Goal: Task Accomplishment & Management: Manage account settings

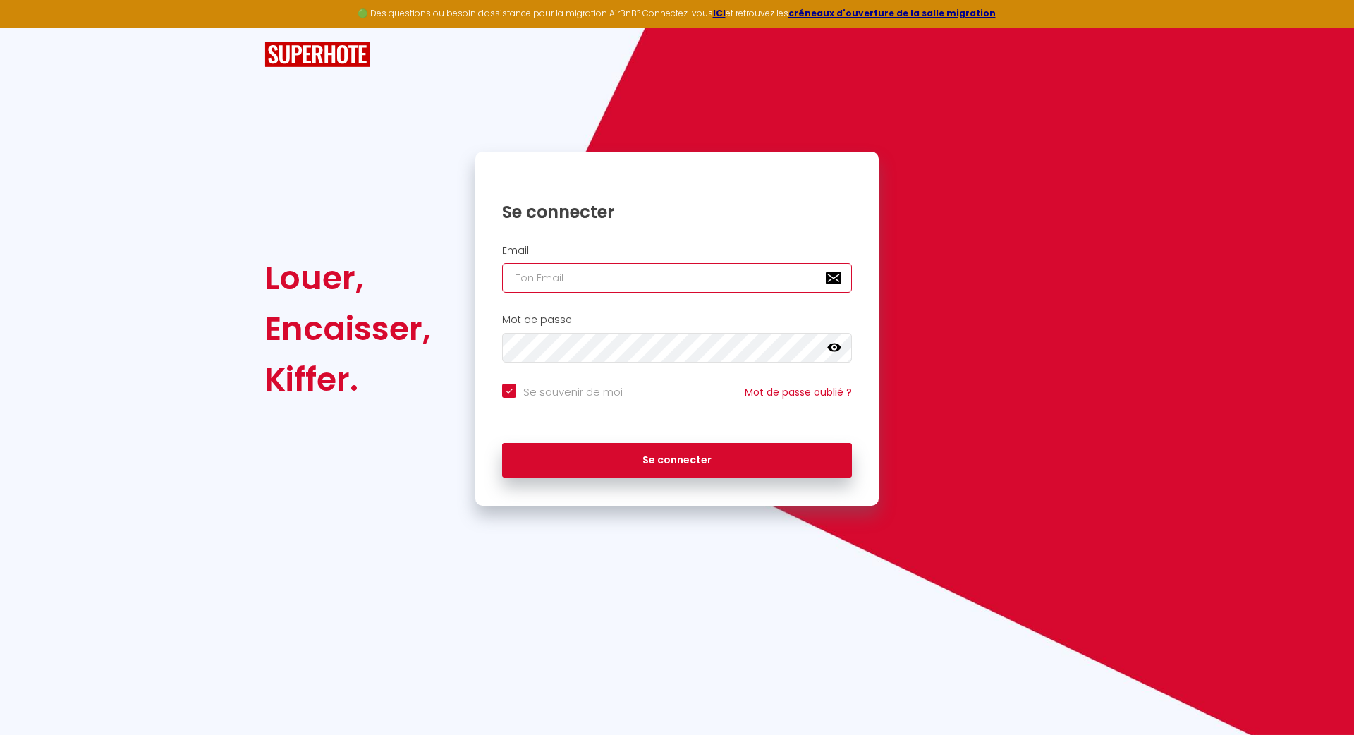
type input "[EMAIL_ADDRESS][PERSON_NAME][DOMAIN_NAME]"
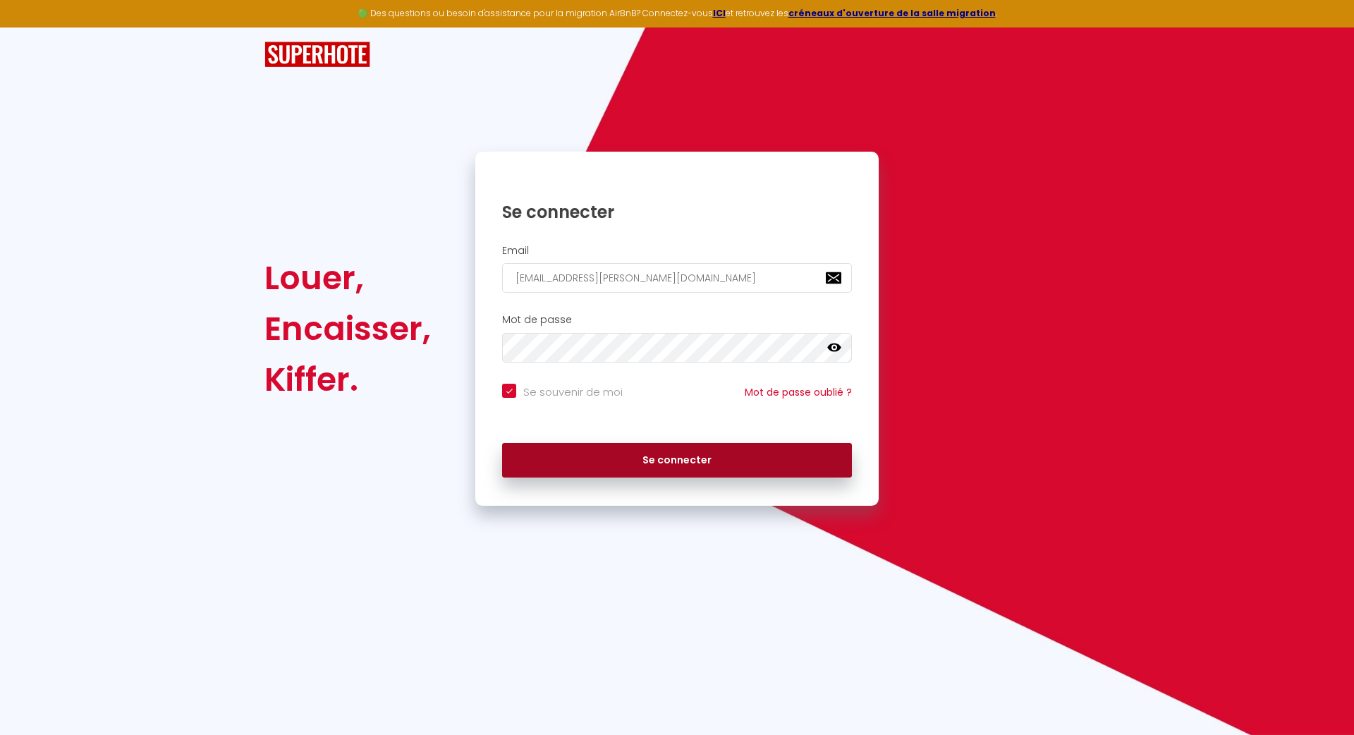
click at [571, 454] on button "Se connecter" at bounding box center [677, 460] width 350 height 35
checkbox input "true"
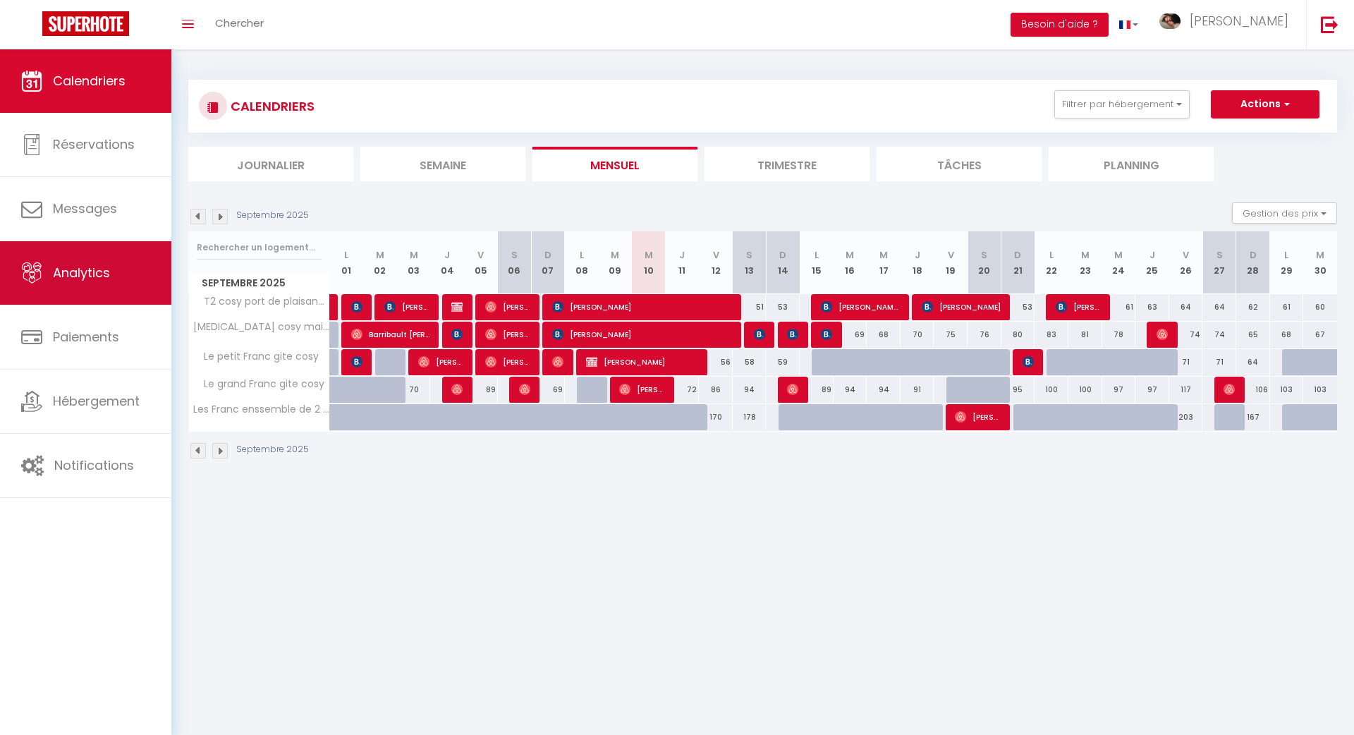
click at [89, 277] on span "Analytics" at bounding box center [81, 273] width 57 height 18
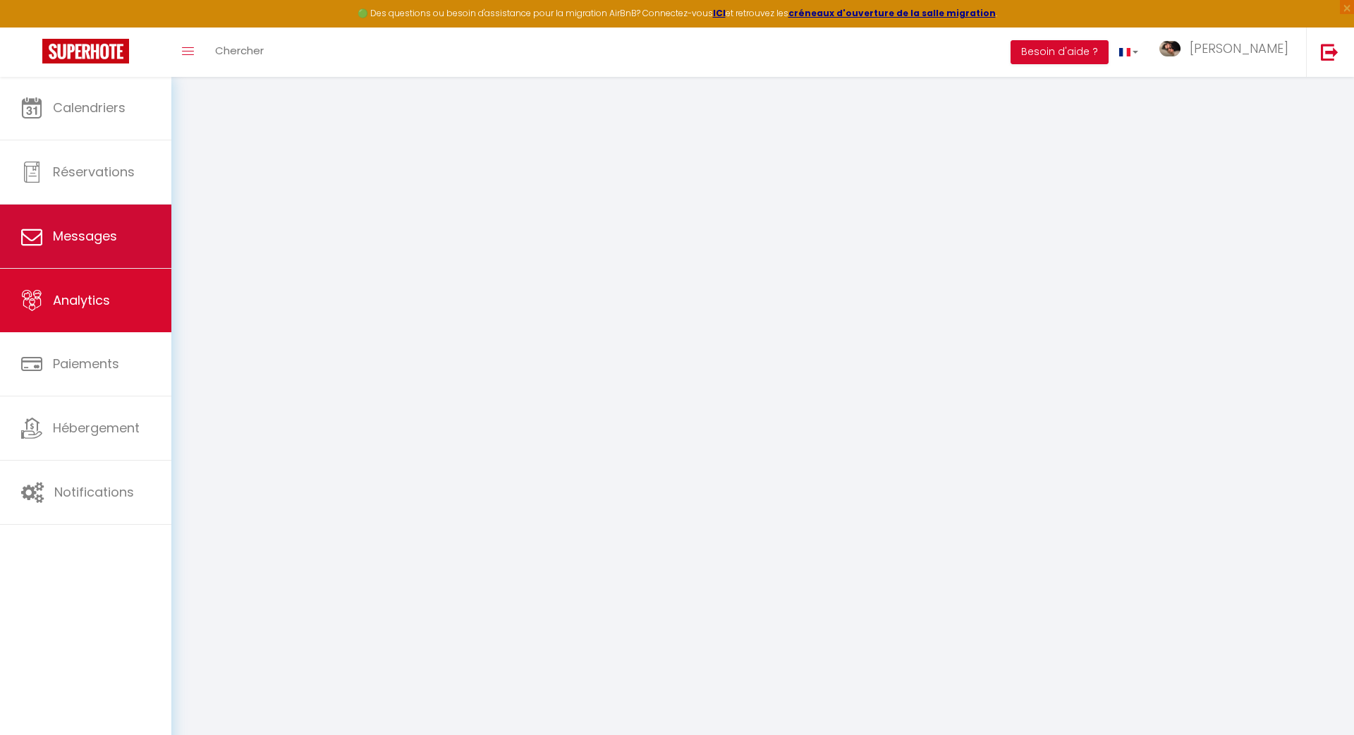
select select "2025"
select select "9"
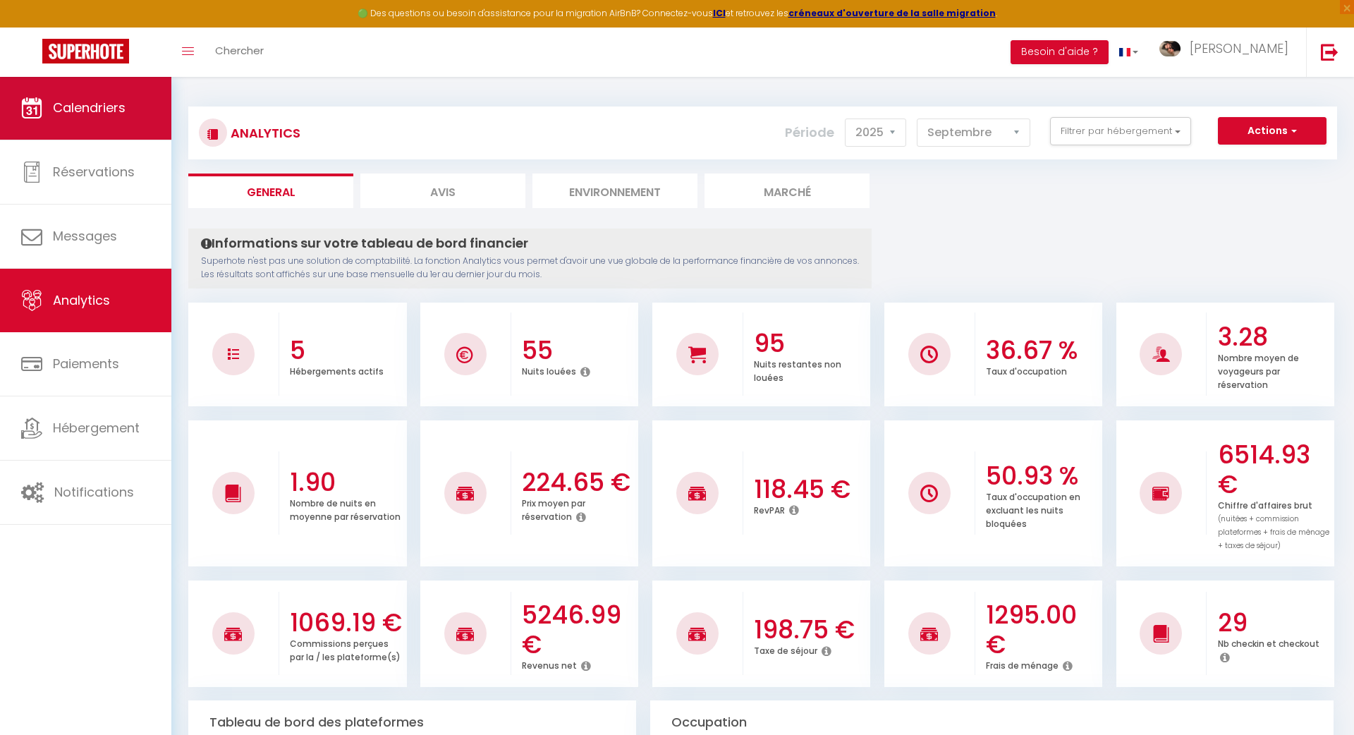
click at [154, 114] on link "Calendriers" at bounding box center [85, 107] width 171 height 63
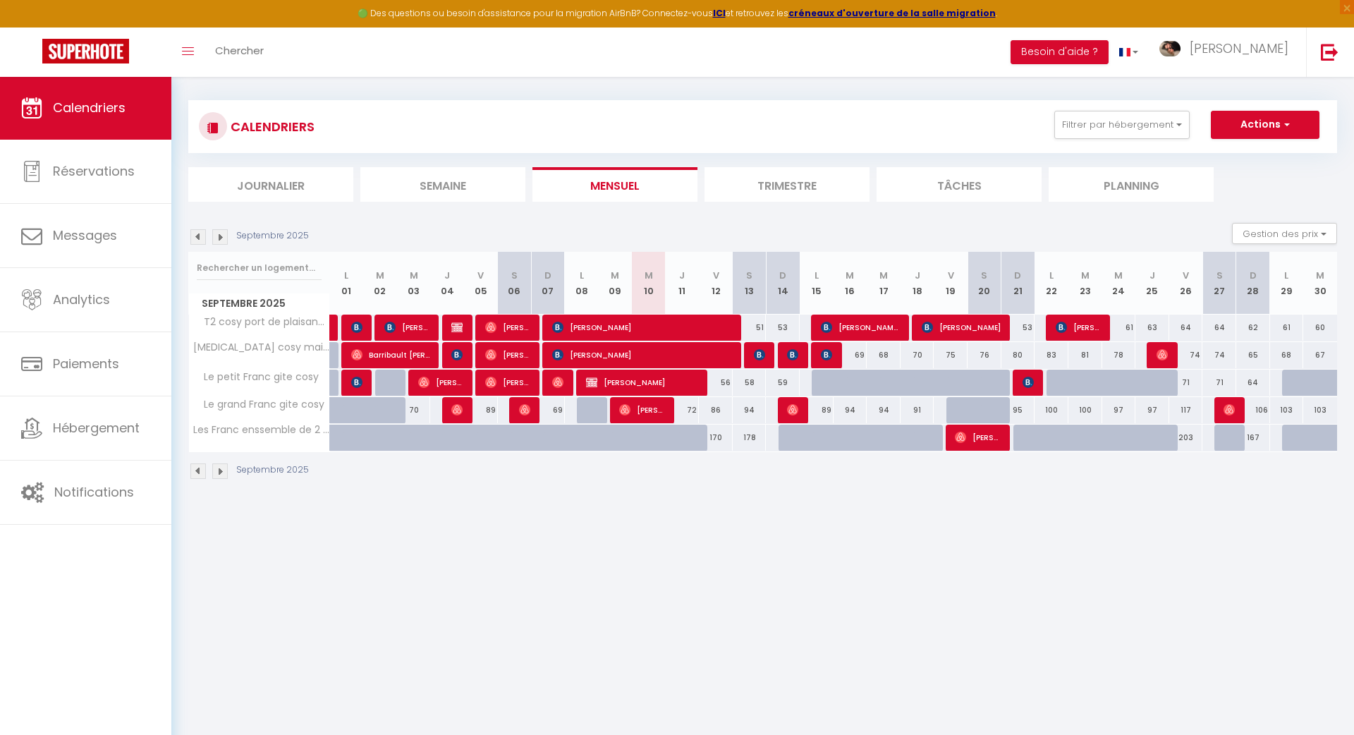
scroll to position [5, 0]
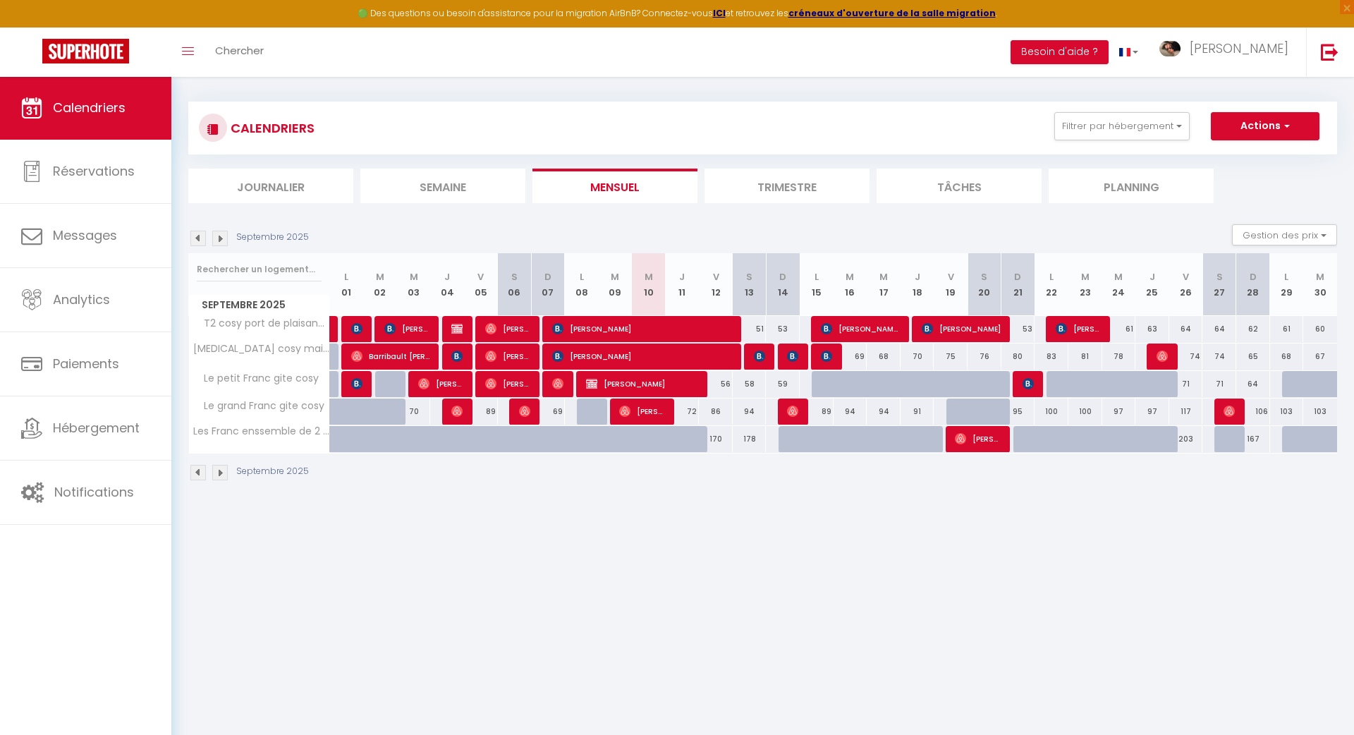
click at [684, 382] on span "[PERSON_NAME]" at bounding box center [642, 383] width 113 height 27
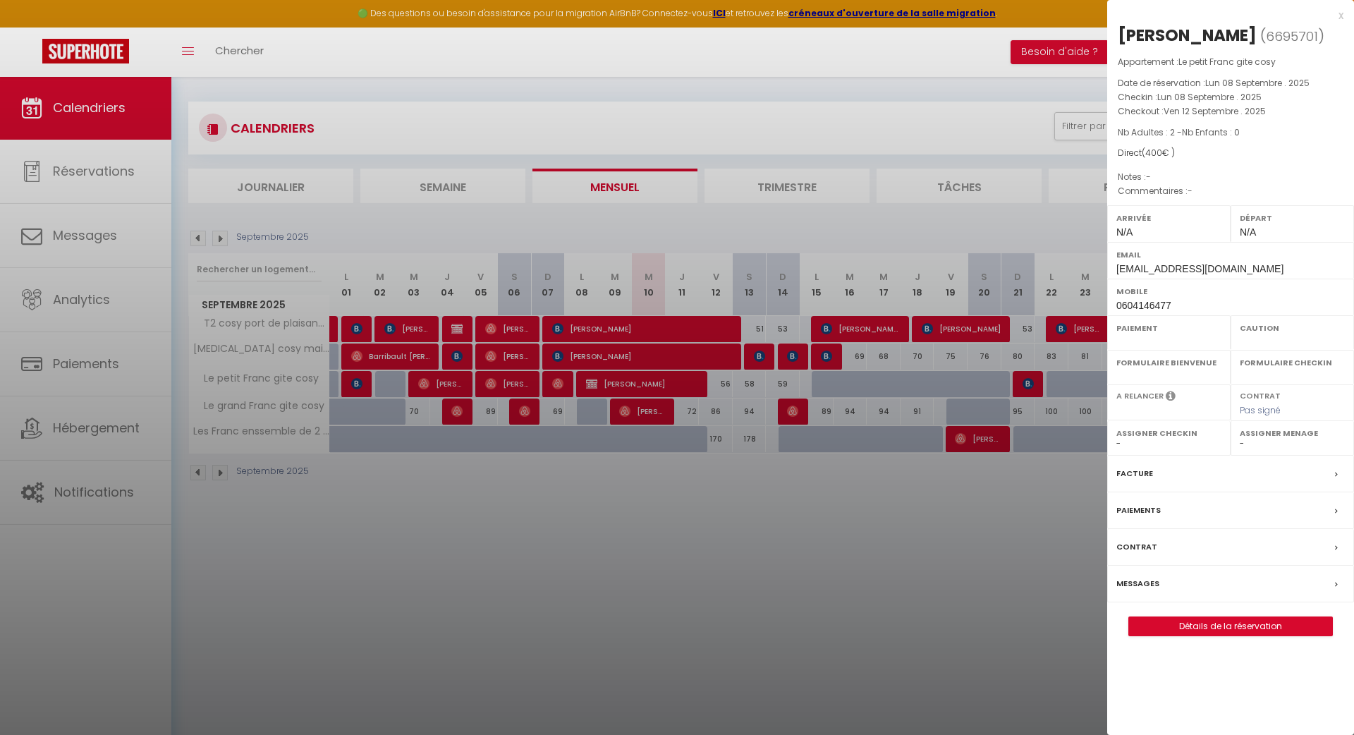
select select "OK"
select select "0"
select select "1"
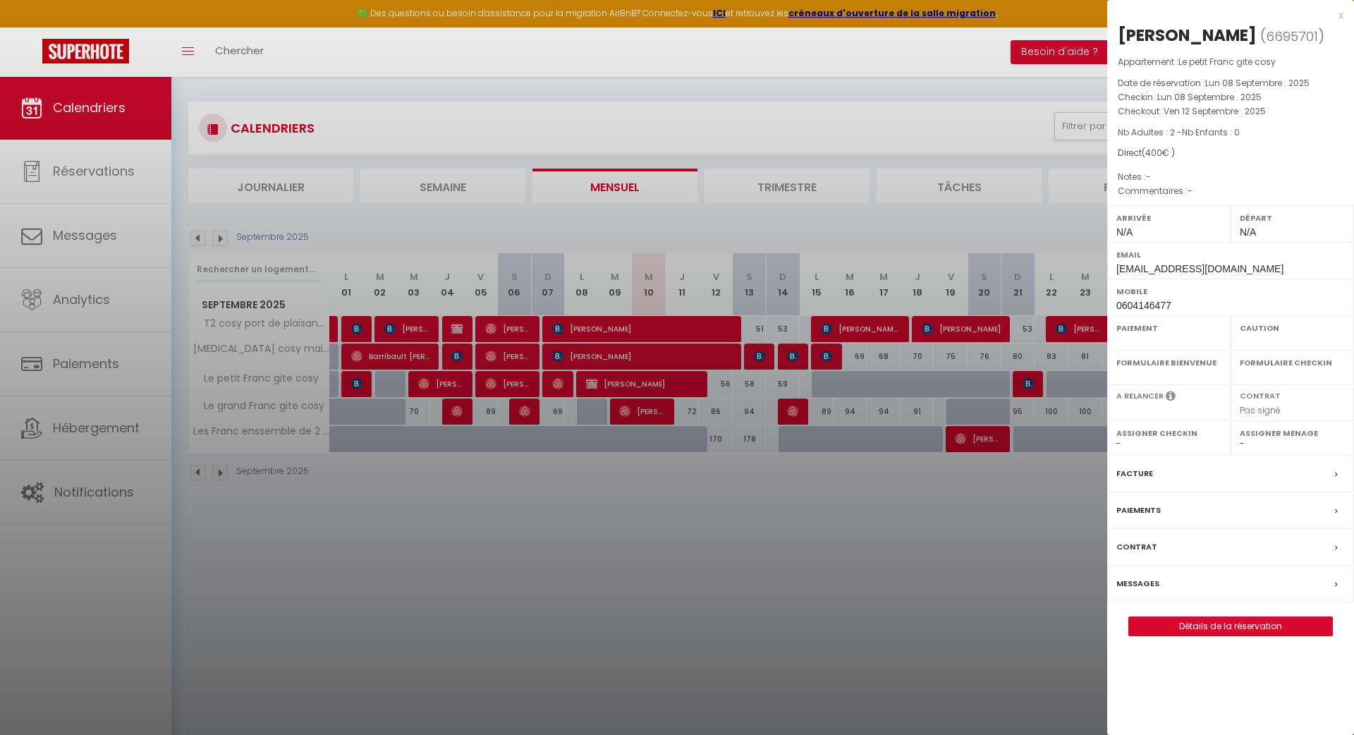
select select
click at [684, 382] on div at bounding box center [677, 367] width 1354 height 735
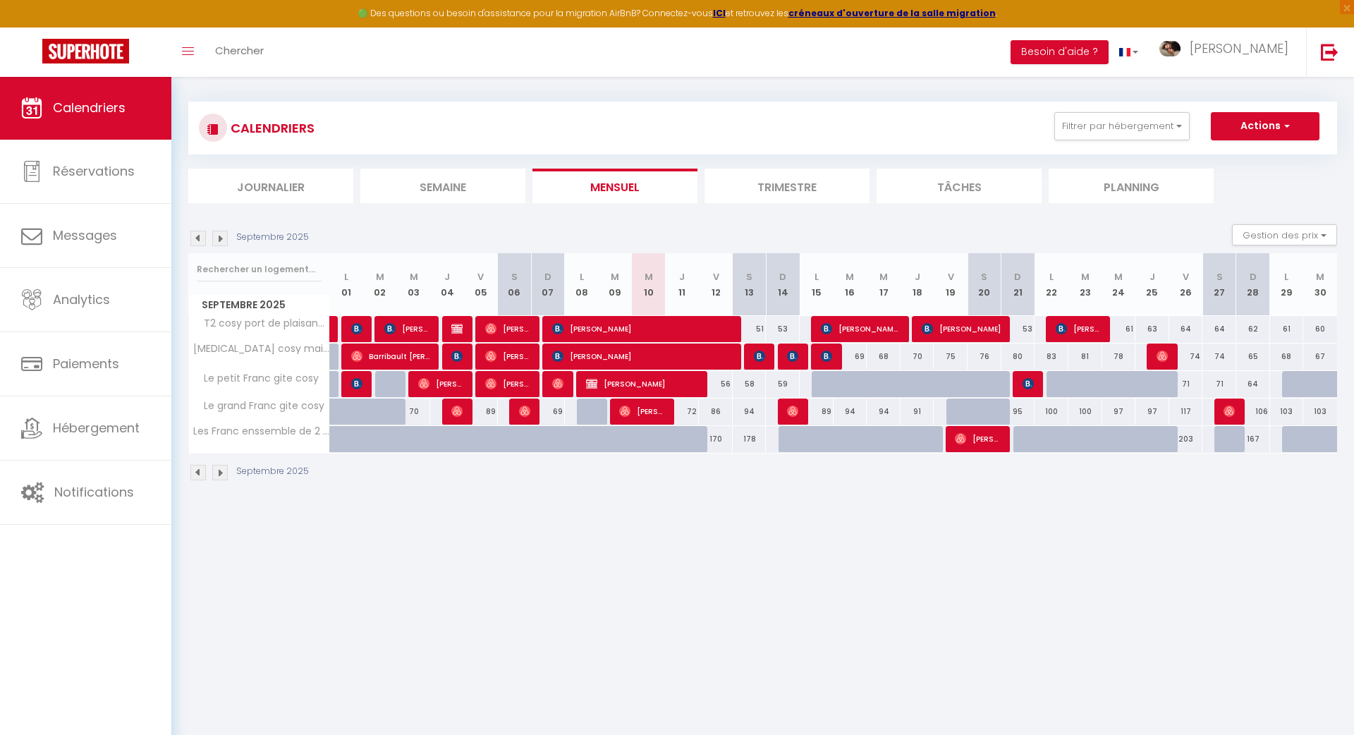
click at [684, 382] on span "[PERSON_NAME]" at bounding box center [642, 383] width 113 height 27
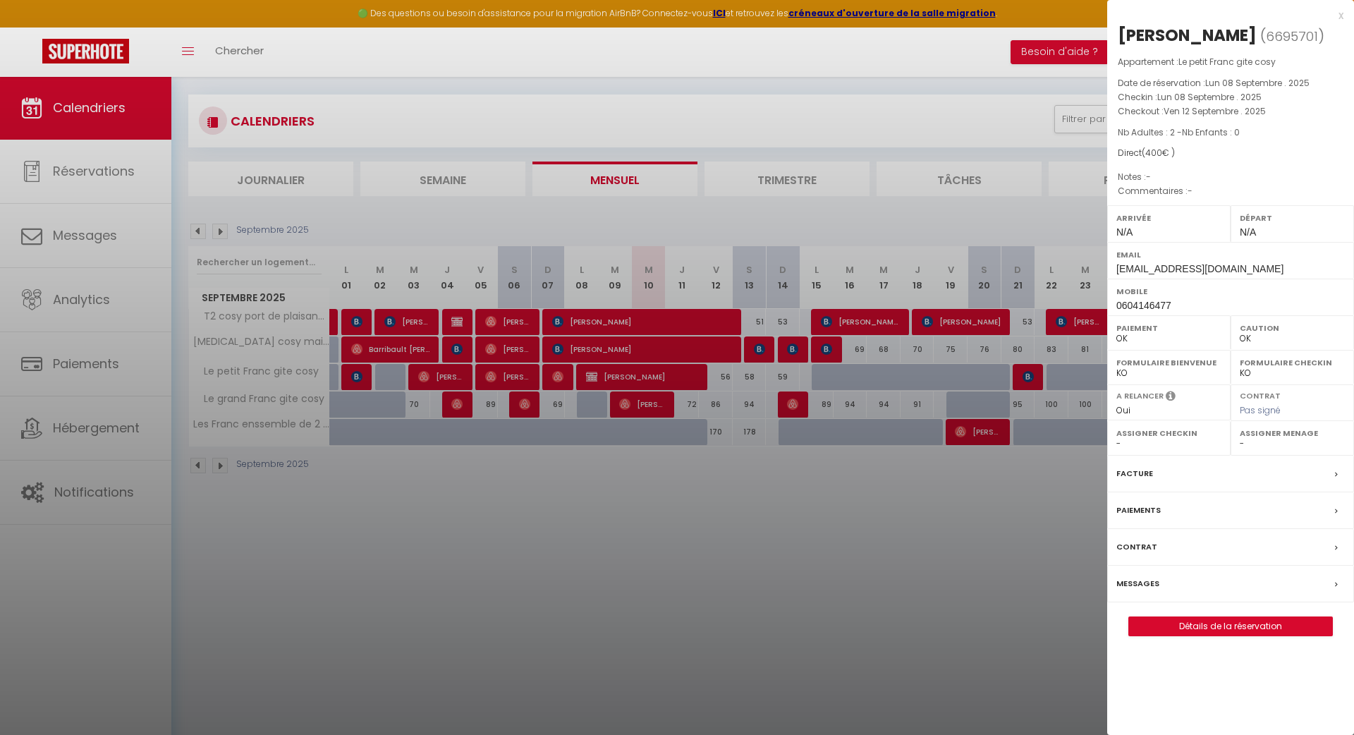
scroll to position [11, 0]
click at [1199, 626] on link "Détails de la réservation" at bounding box center [1230, 626] width 203 height 18
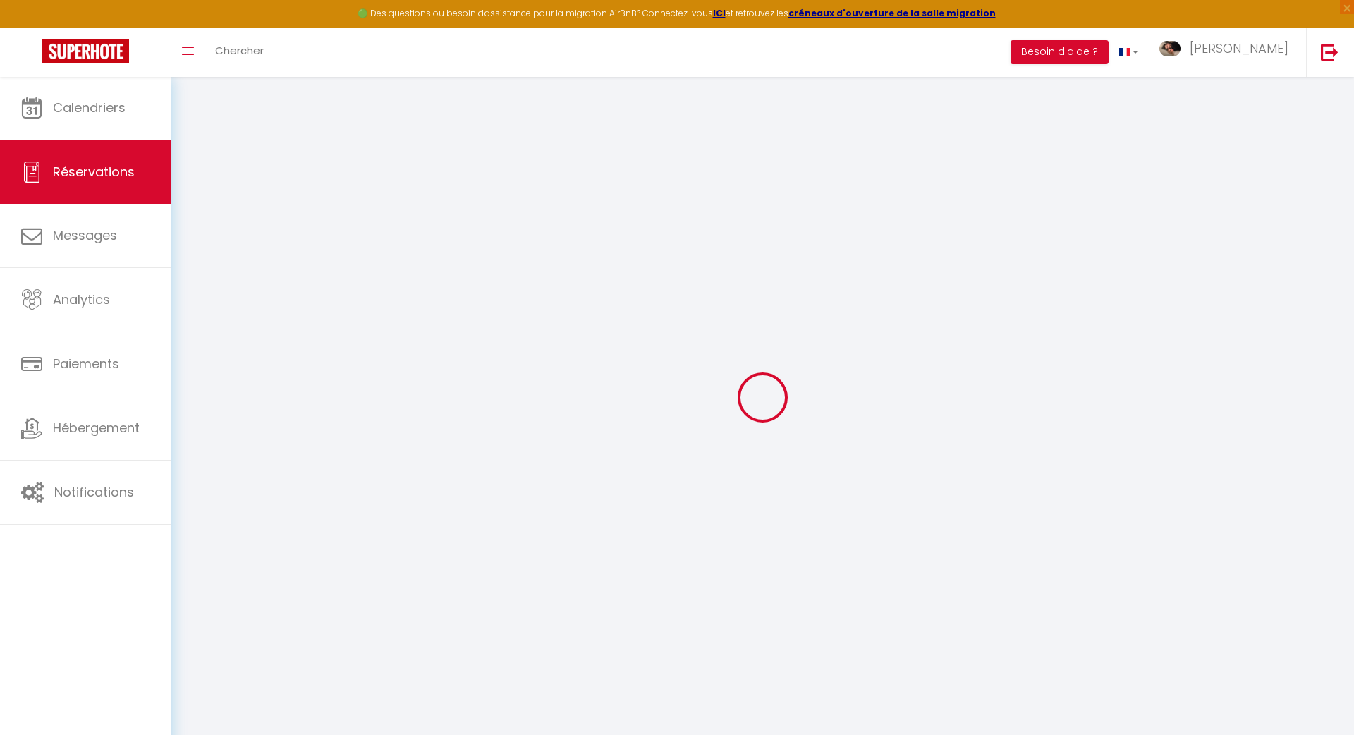
select select
select select "15"
checkbox input "false"
select select
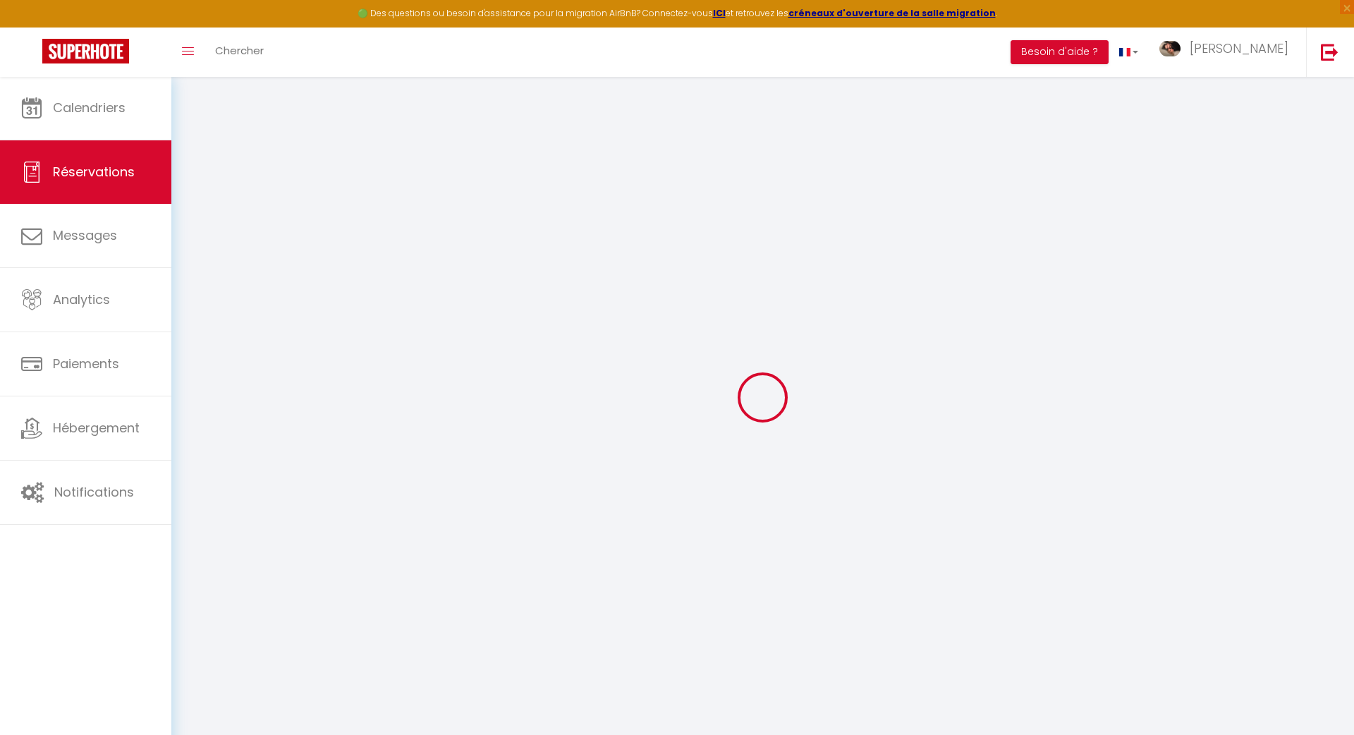
select select
checkbox input "false"
type input "11.6"
select select
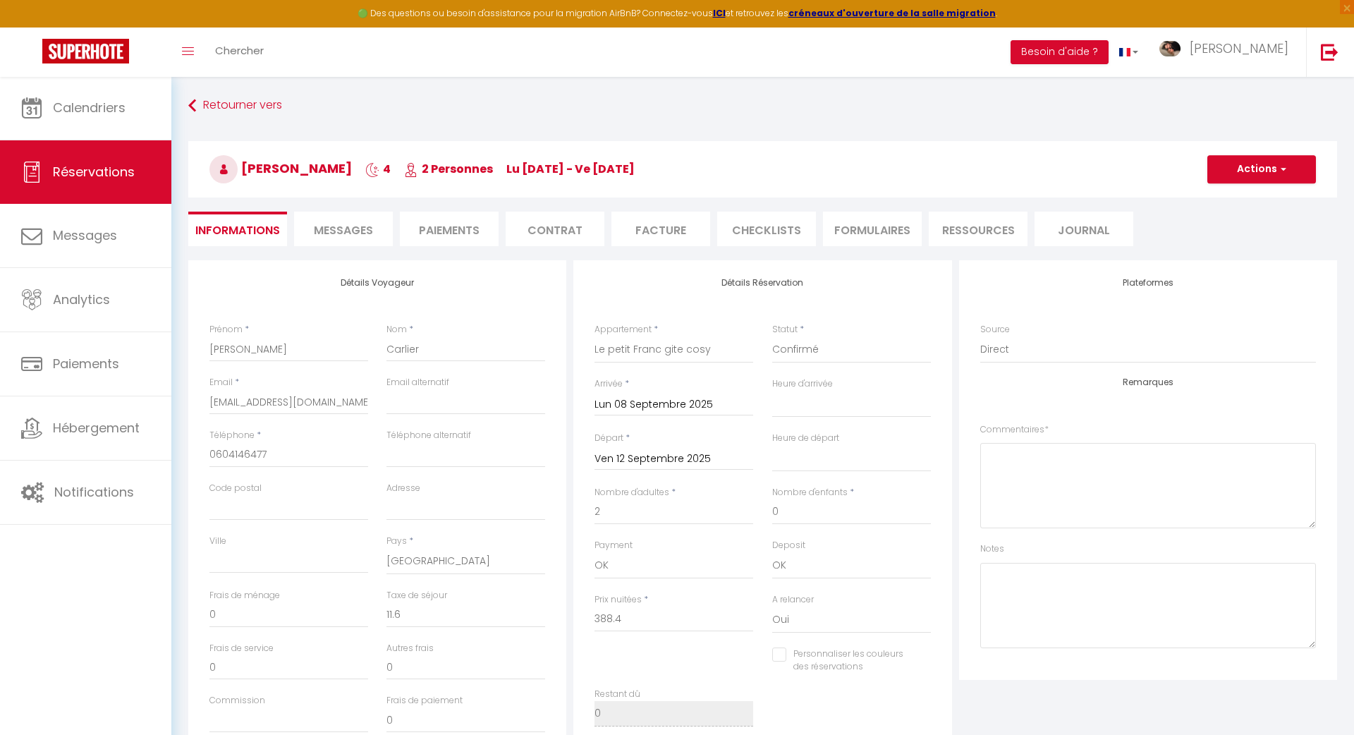
checkbox input "false"
select select
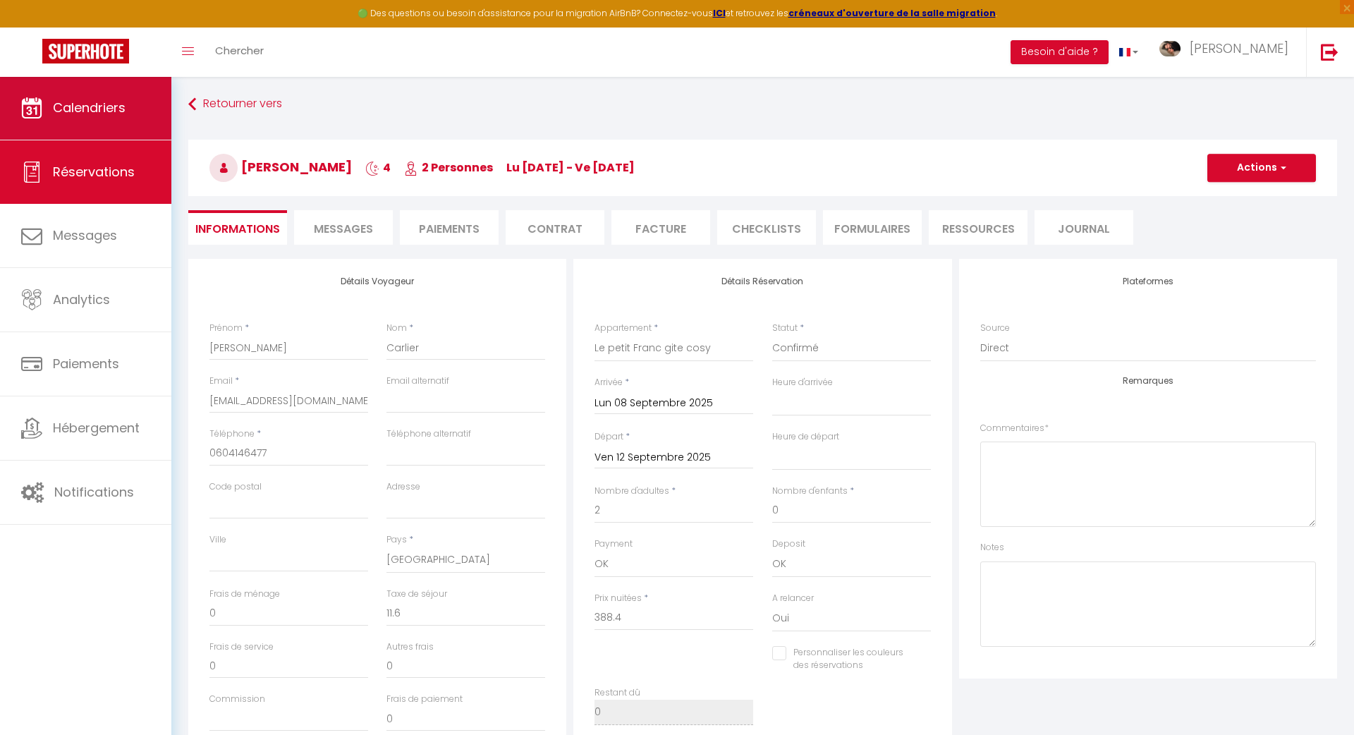
click at [160, 131] on link "Calendriers" at bounding box center [85, 107] width 171 height 63
